Goal: Task Accomplishment & Management: Complete application form

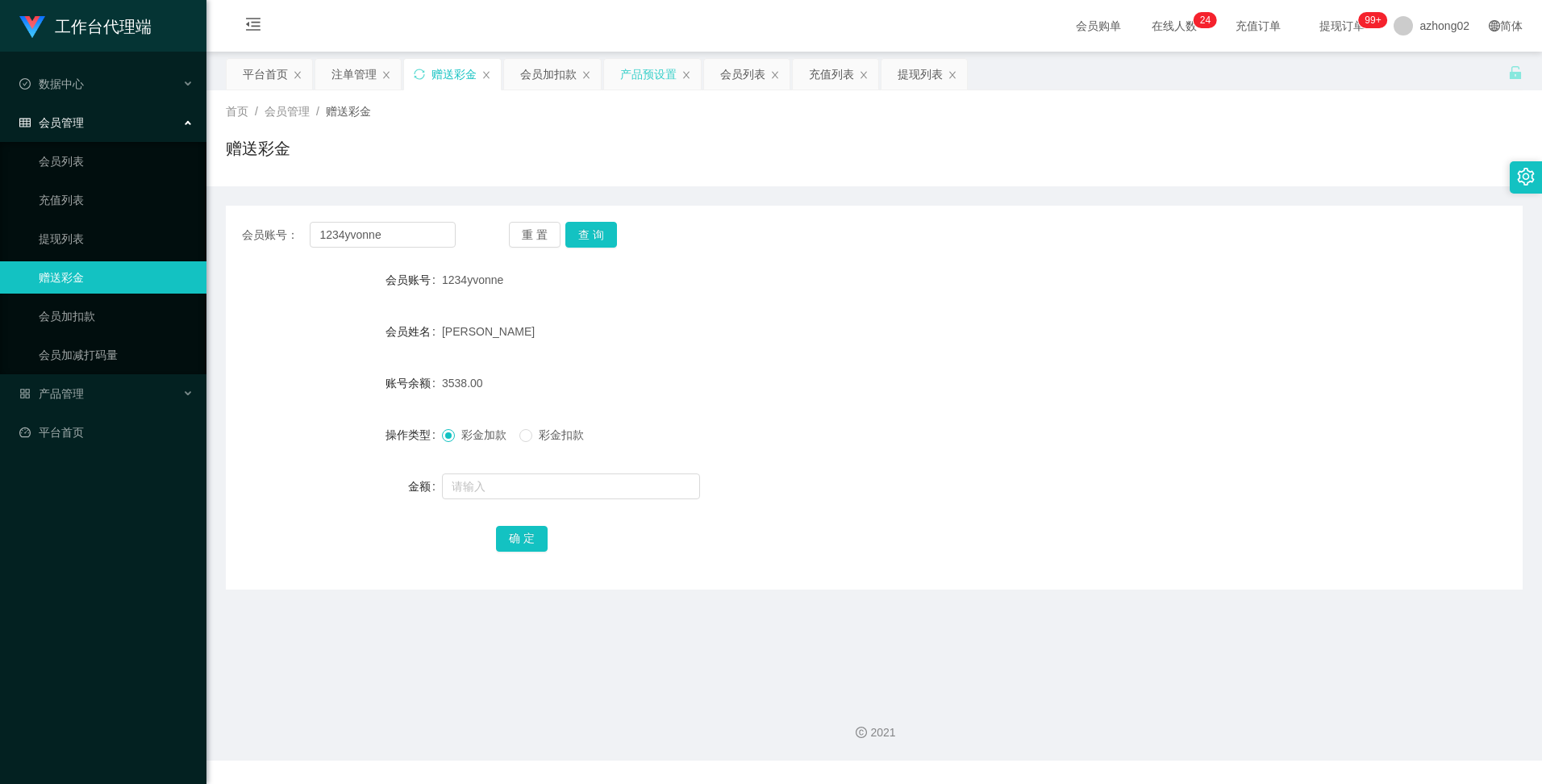
click at [644, 78] on div "产品预设置" at bounding box center [649, 74] width 57 height 30
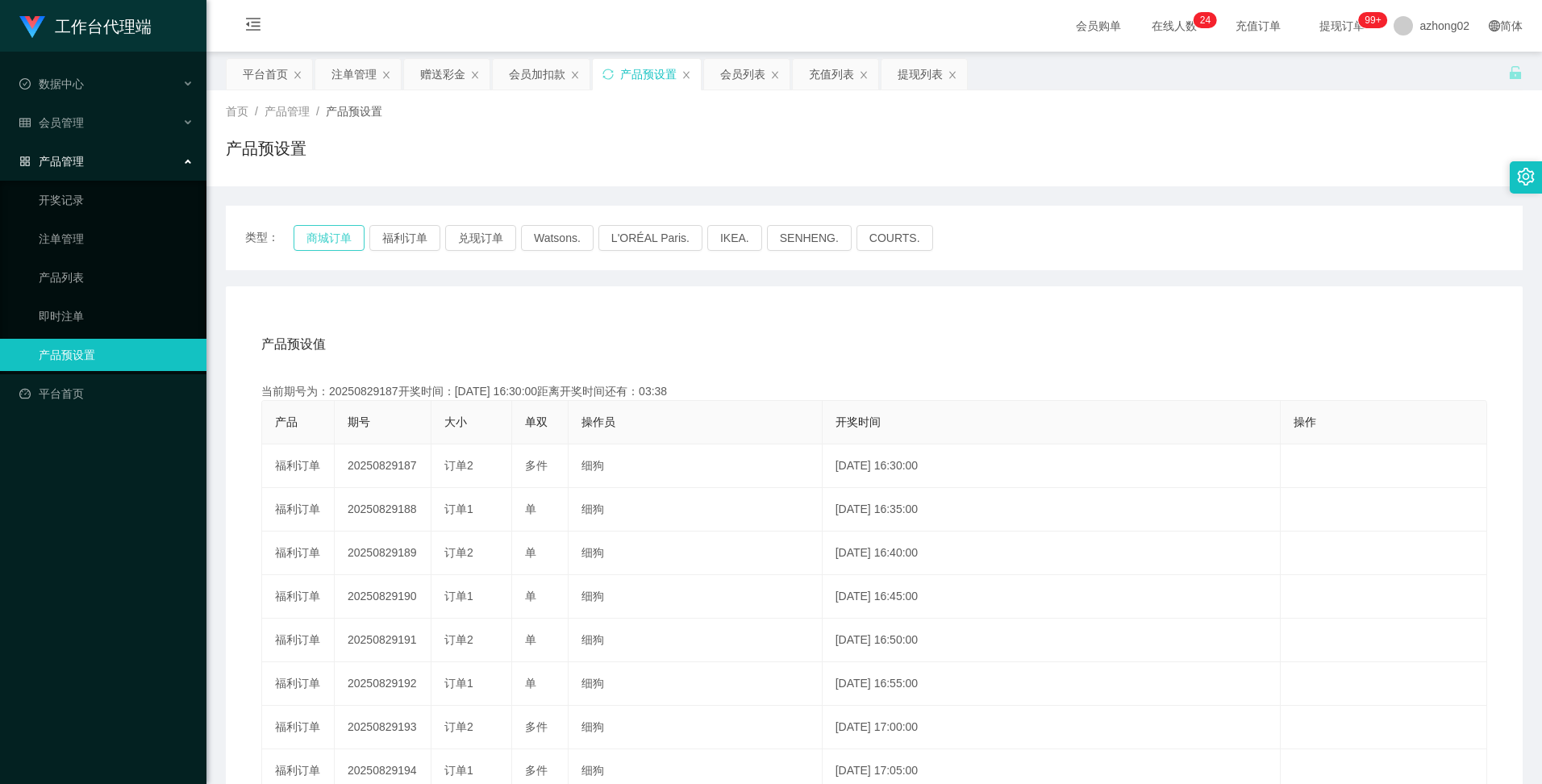
click at [322, 239] on button "商城订单" at bounding box center [328, 237] width 71 height 26
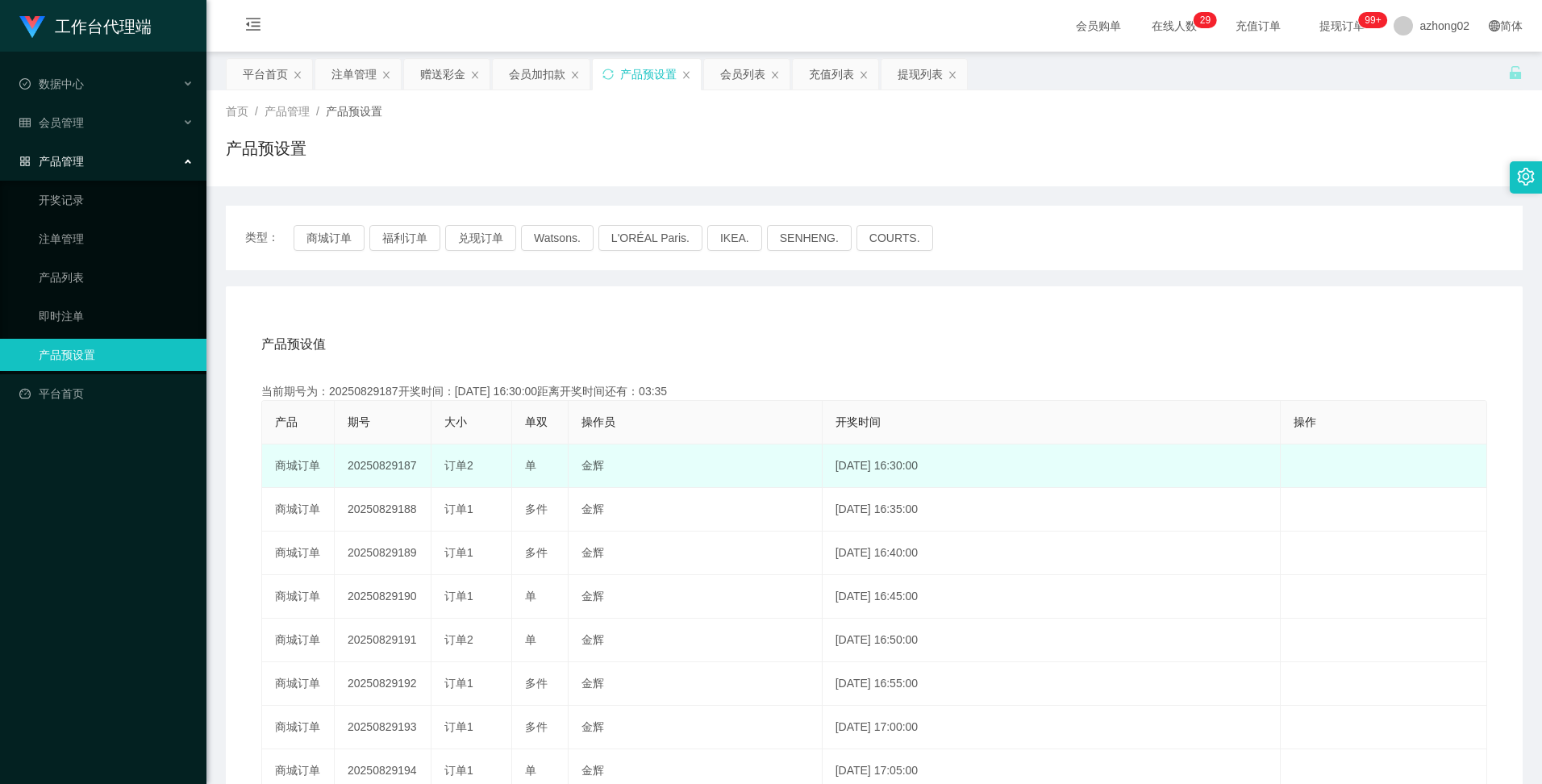
click at [393, 465] on td "20250829187" at bounding box center [383, 466] width 96 height 44
copy td "20250829187"
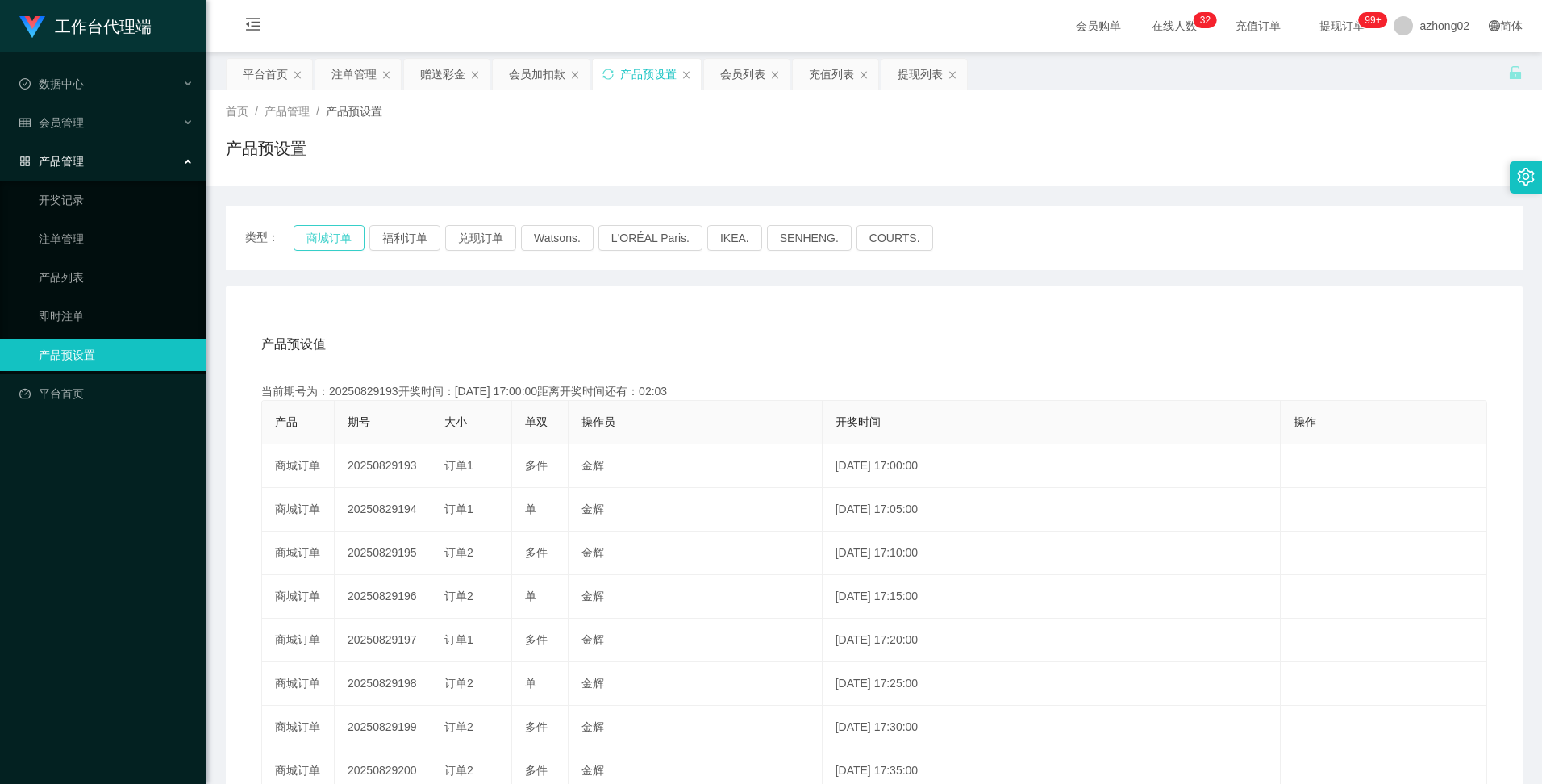
click at [325, 238] on button "商城订单" at bounding box center [328, 237] width 71 height 26
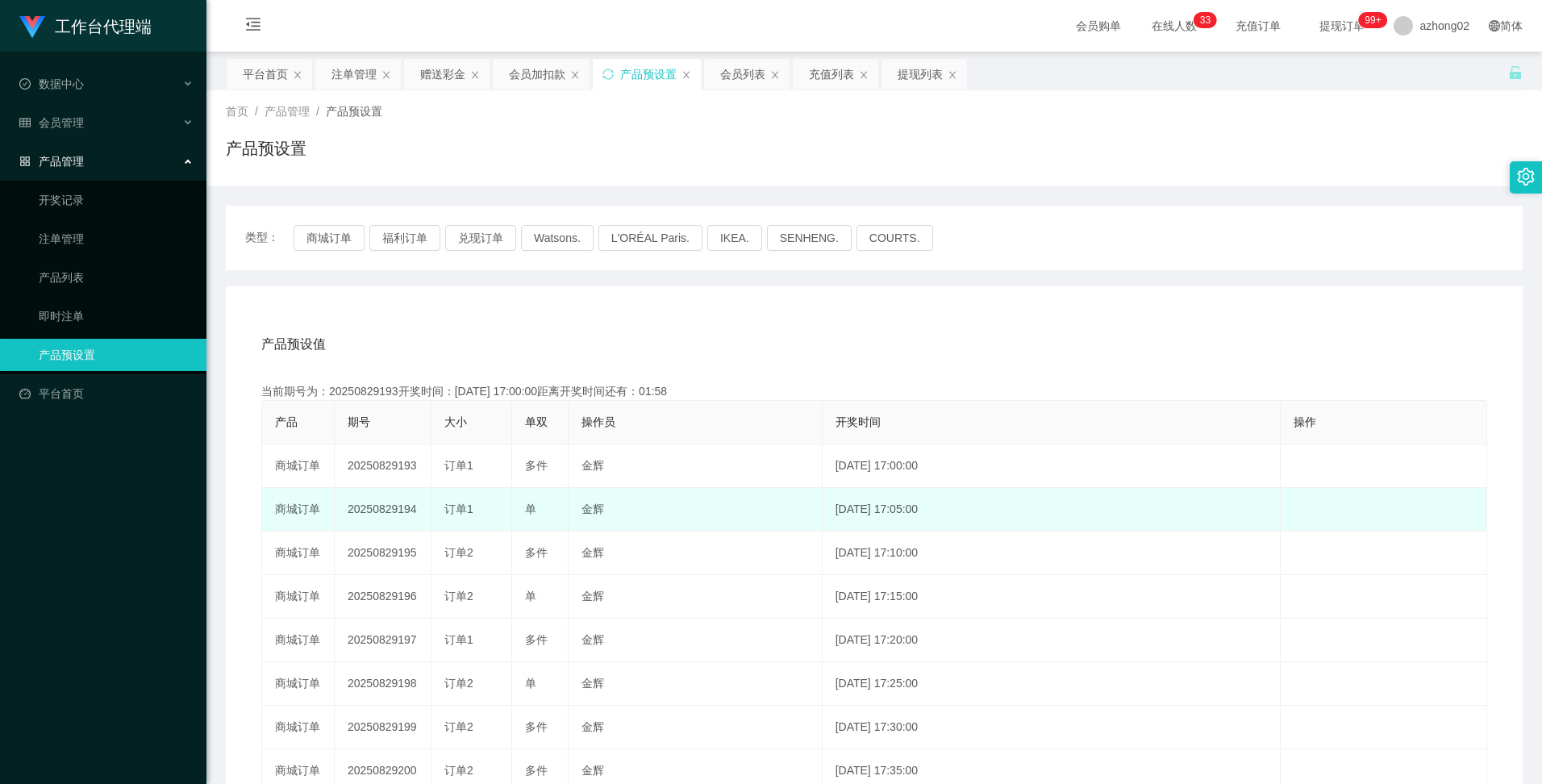
click at [375, 507] on td "20250829194" at bounding box center [383, 510] width 96 height 44
copy td "20250829194"
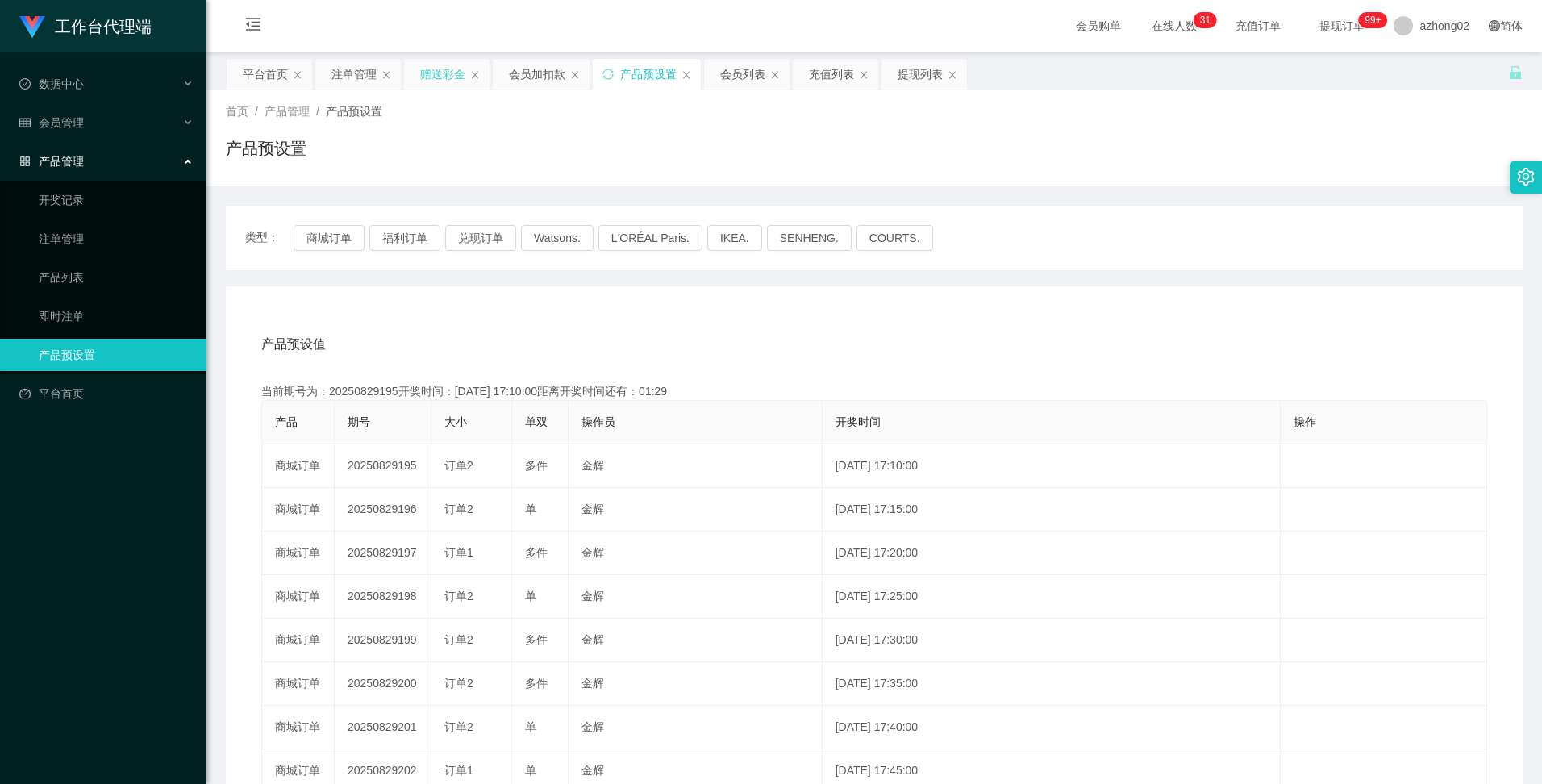
click at [448, 79] on div "赠送彩金" at bounding box center [443, 74] width 45 height 30
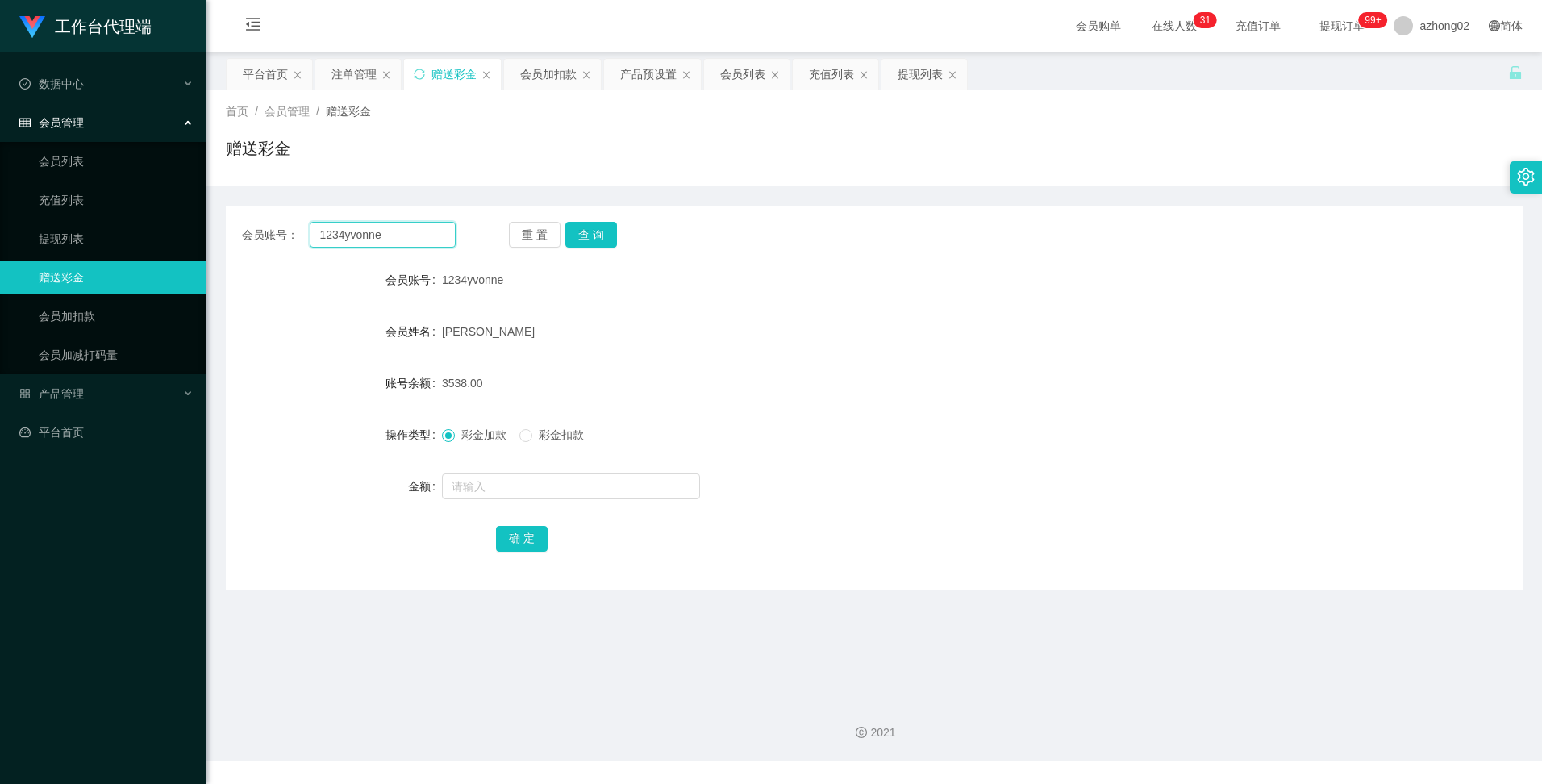
drag, startPoint x: 401, startPoint y: 238, endPoint x: 254, endPoint y: 214, distance: 148.9
click at [255, 210] on div "会员账号： 1234yvonne 重 置 查 询 会员账号 1234yvonne 会员姓名 [PERSON_NAME] 账号余额 3538.00 操作类型 彩…" at bounding box center [874, 397] width 1297 height 384
paste input "71589921824"
type input "171589921824"
click at [583, 233] on button "查 询" at bounding box center [591, 234] width 52 height 26
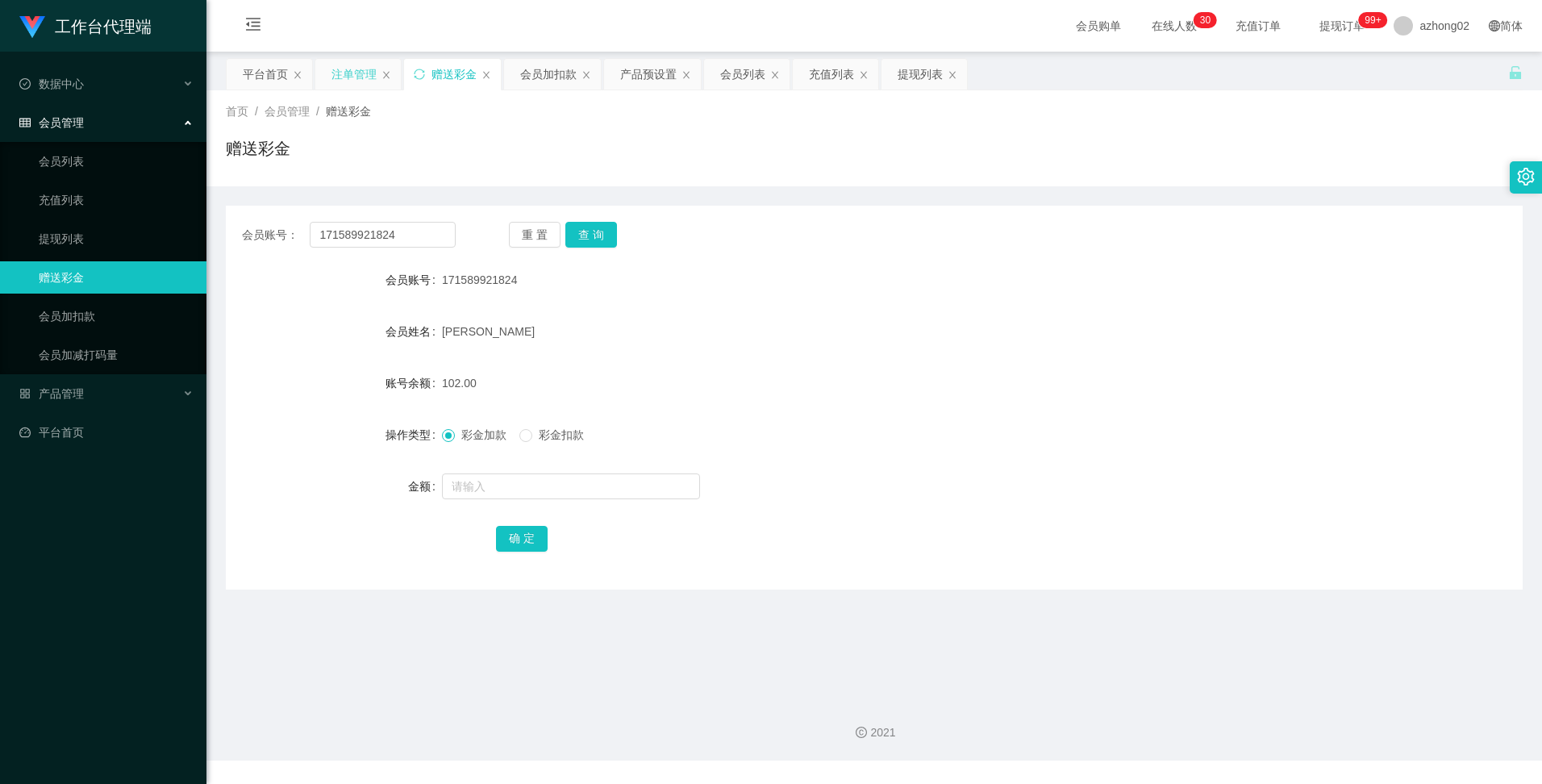
click at [366, 80] on div "注单管理" at bounding box center [354, 74] width 45 height 30
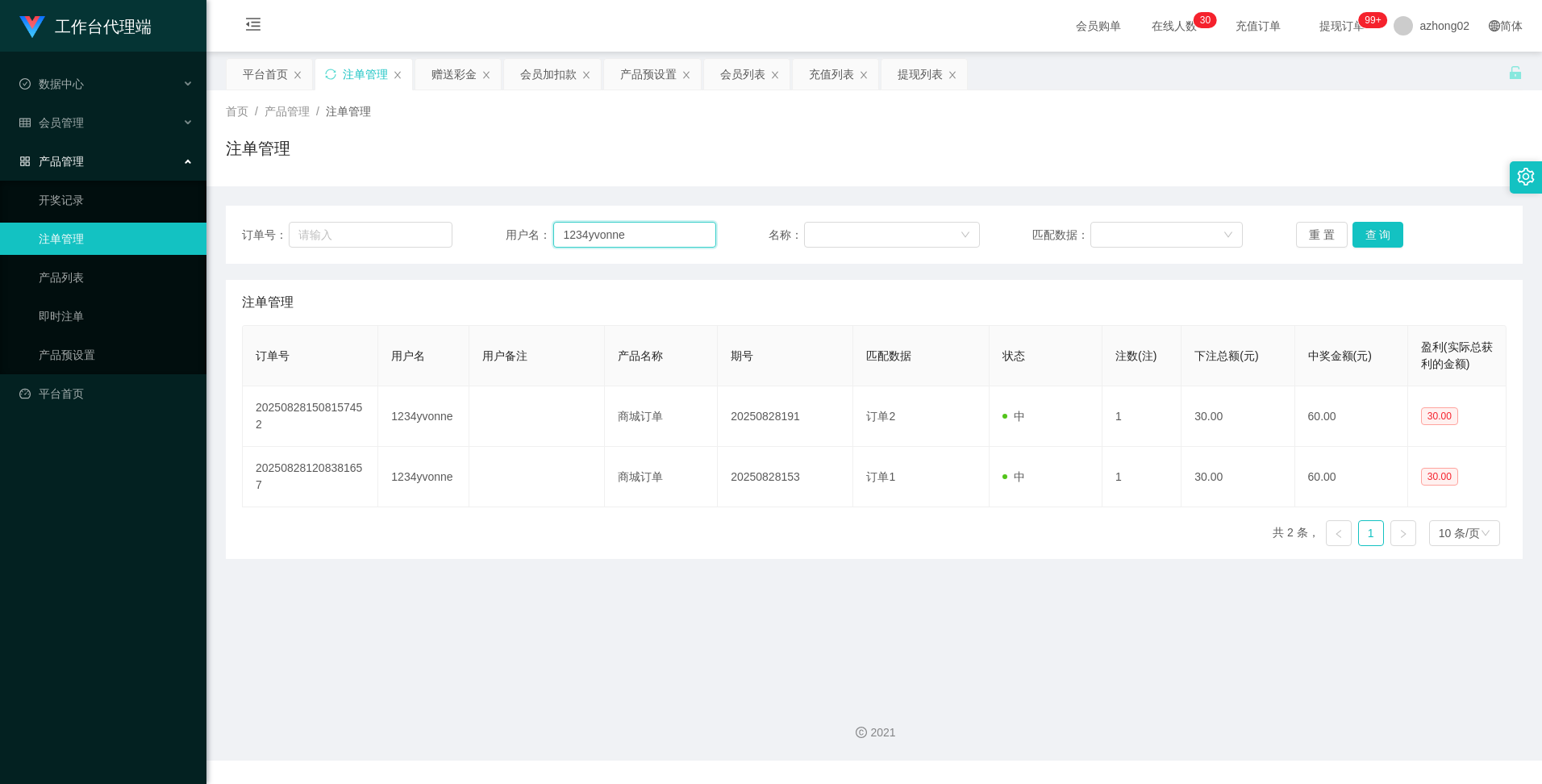
drag, startPoint x: 642, startPoint y: 234, endPoint x: 510, endPoint y: 236, distance: 132.0
click at [520, 236] on div "用户名： 1234yvonne" at bounding box center [611, 234] width 210 height 26
paste input "71589921824"
type input "171589921824"
click at [1384, 236] on button "查 询" at bounding box center [1378, 234] width 52 height 26
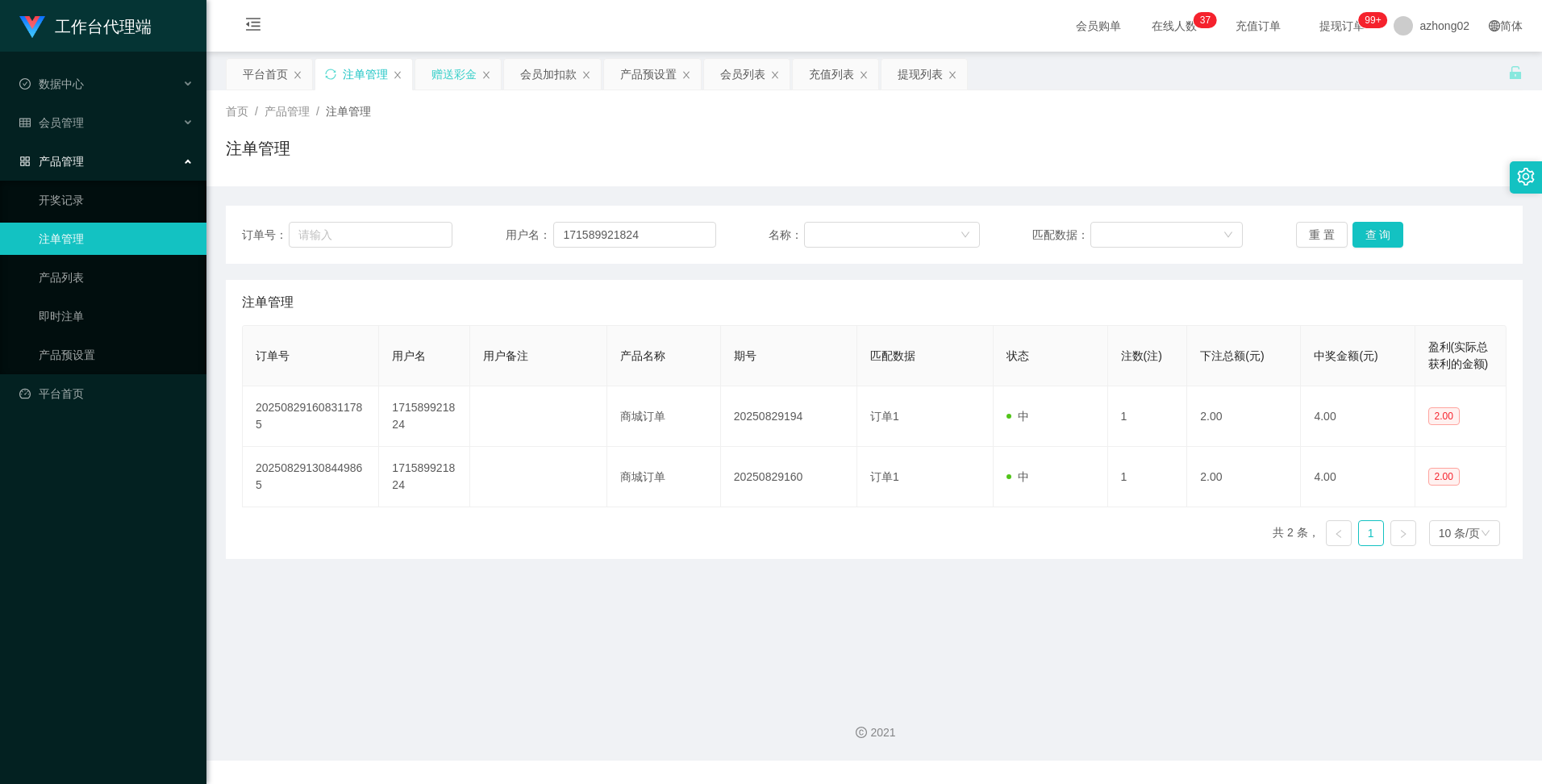
click at [468, 75] on div "赠送彩金" at bounding box center [454, 74] width 45 height 30
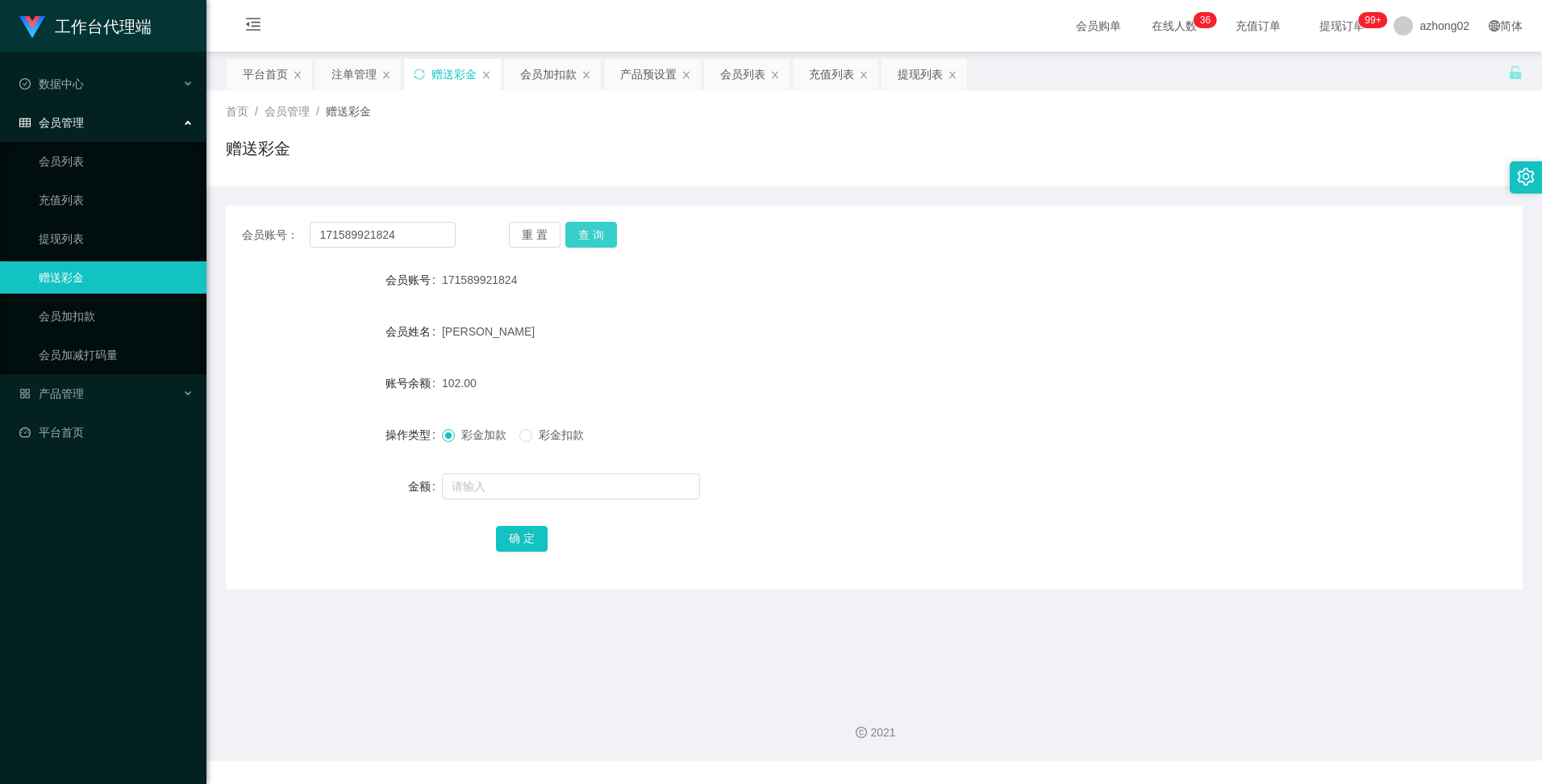
click at [594, 225] on button "查 询" at bounding box center [591, 234] width 52 height 26
click at [592, 226] on button "查 询" at bounding box center [591, 234] width 52 height 26
click at [590, 226] on button "查 询" at bounding box center [591, 234] width 52 height 26
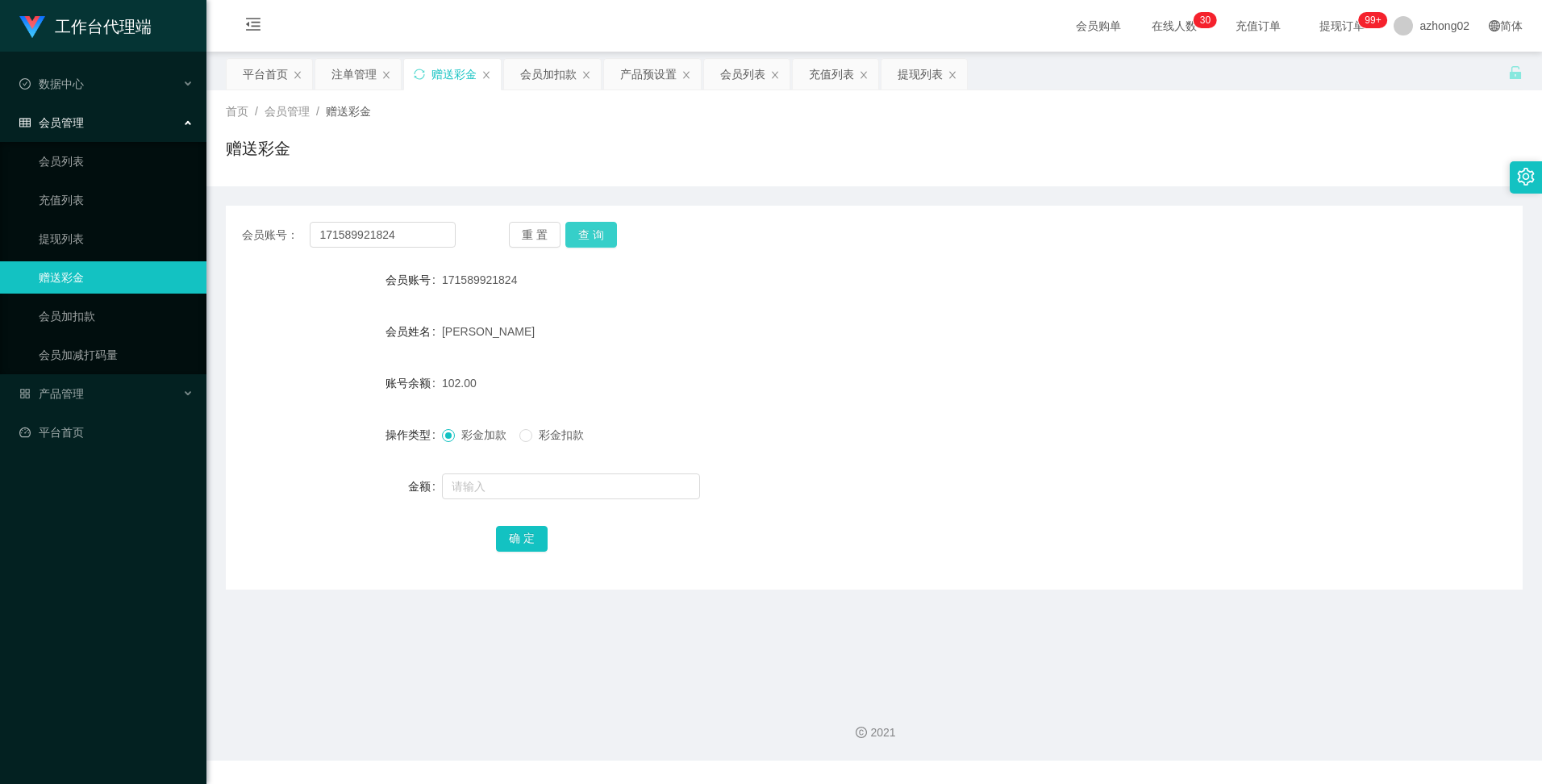
click at [599, 237] on button "查 询" at bounding box center [591, 234] width 52 height 26
click at [458, 486] on input "text" at bounding box center [570, 485] width 258 height 26
click at [533, 435] on span at bounding box center [526, 436] width 13 height 13
click at [500, 492] on input "text" at bounding box center [570, 485] width 258 height 26
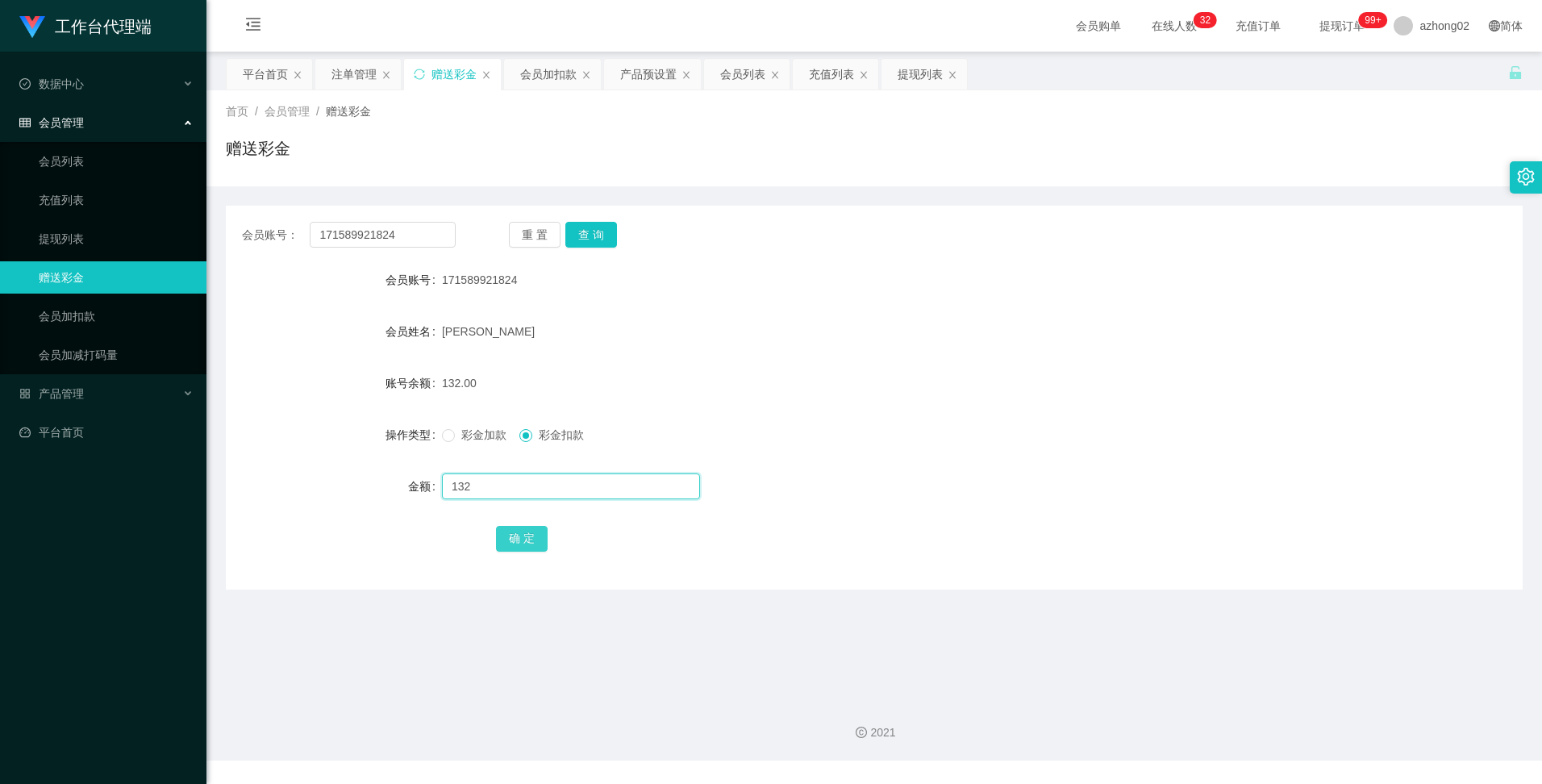
type input "132"
click at [523, 536] on button "确 定" at bounding box center [521, 538] width 52 height 26
click at [465, 495] on input "text" at bounding box center [570, 485] width 258 height 26
type input "130"
click at [515, 537] on button "确 定" at bounding box center [521, 538] width 52 height 26
